Goal: Task Accomplishment & Management: Complete application form

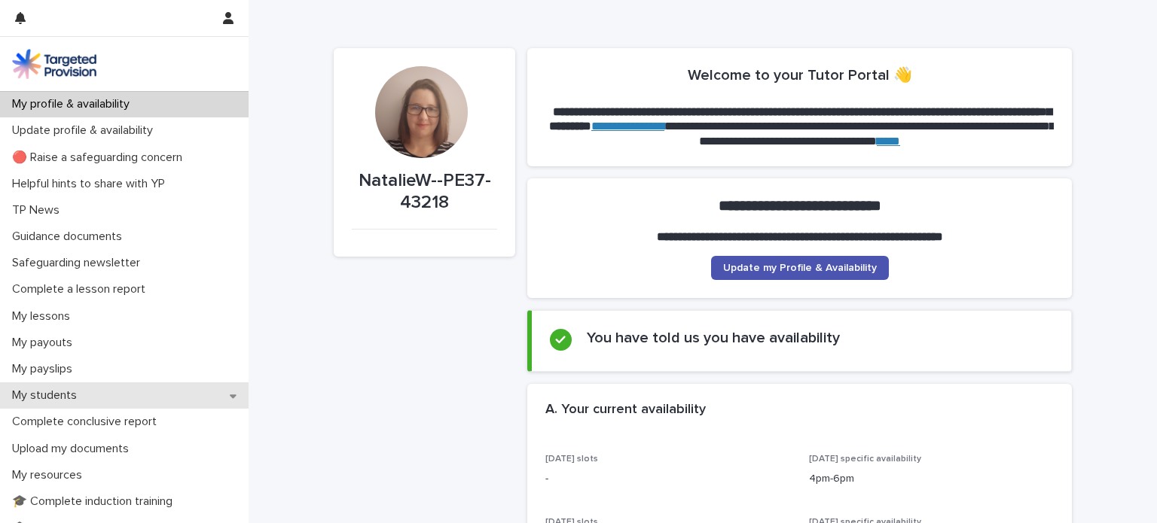
click at [151, 398] on div "My students" at bounding box center [124, 396] width 248 height 26
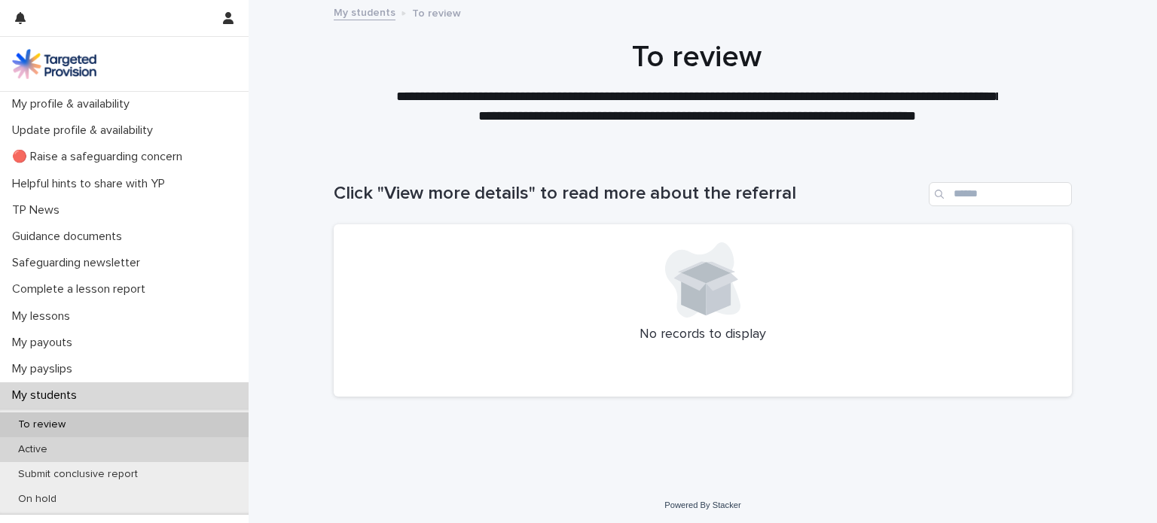
click at [142, 440] on div "Active" at bounding box center [124, 449] width 248 height 25
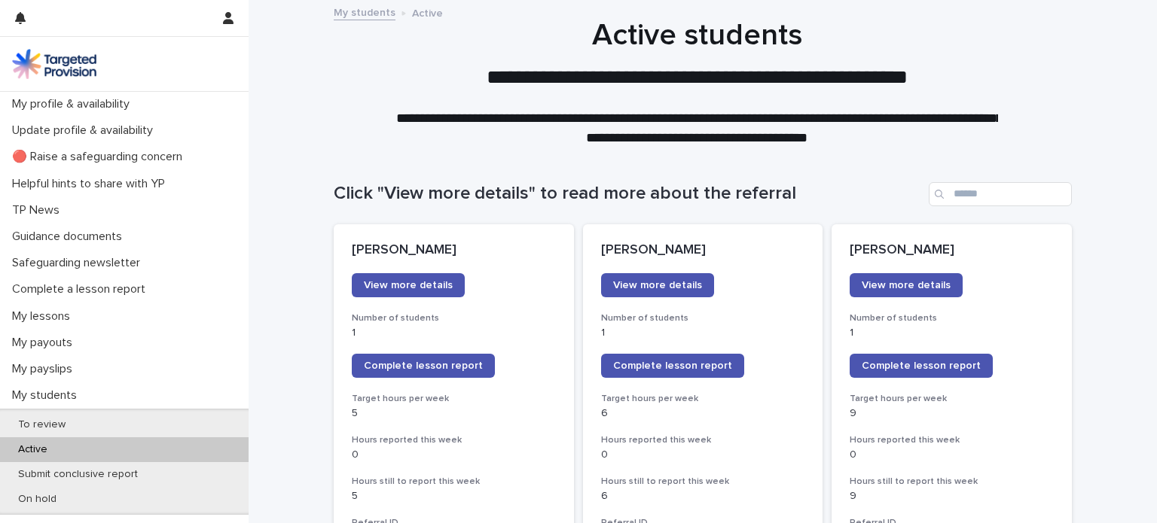
click at [870, 366] on span "Complete lesson report" at bounding box center [920, 366] width 119 height 11
